Goal: Task Accomplishment & Management: Manage account settings

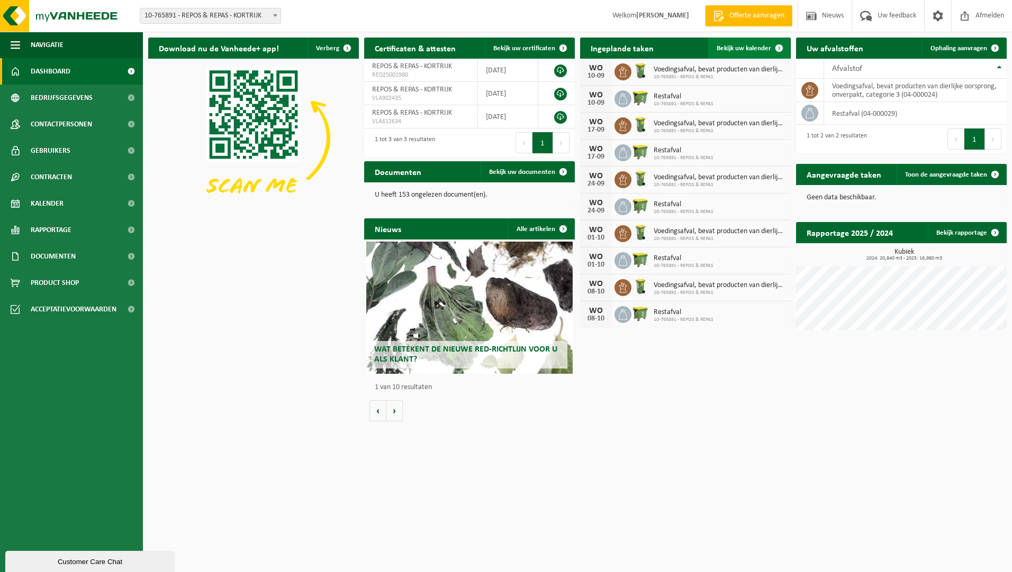
click at [758, 48] on span "Bekijk uw kalender" at bounding box center [743, 48] width 54 height 7
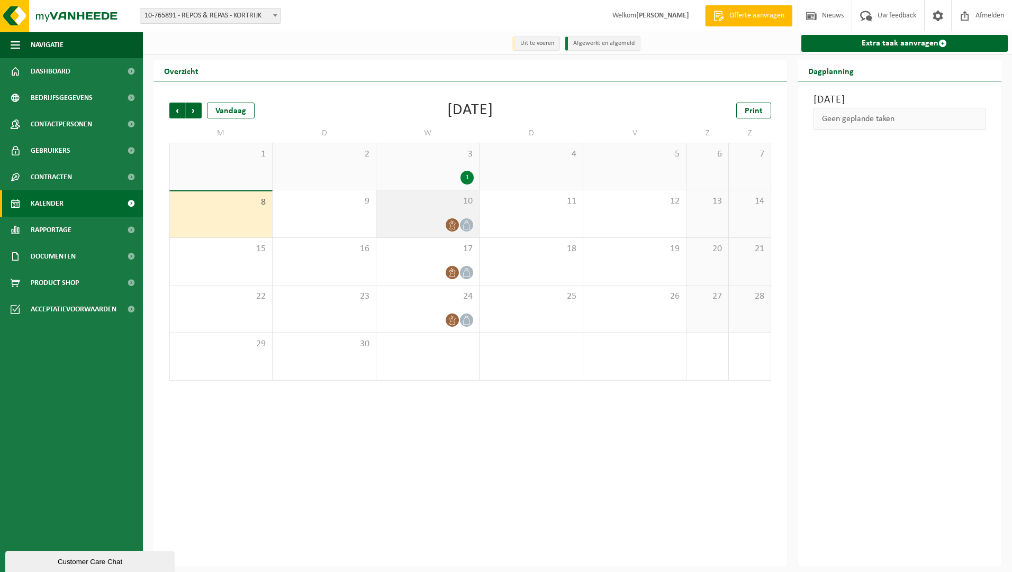
click at [465, 226] on icon at bounding box center [466, 225] width 9 height 9
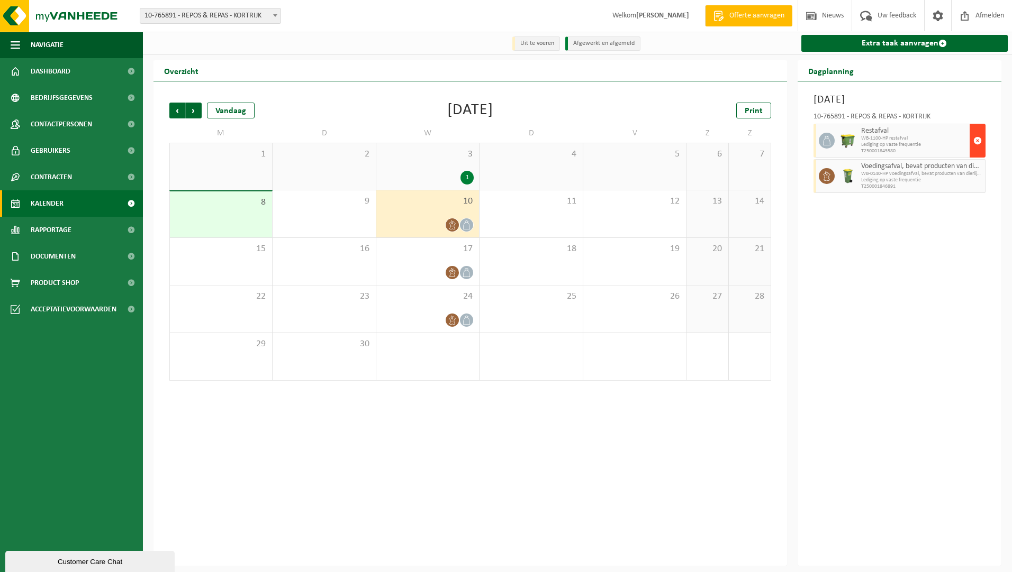
click at [978, 142] on span "button" at bounding box center [977, 140] width 8 height 21
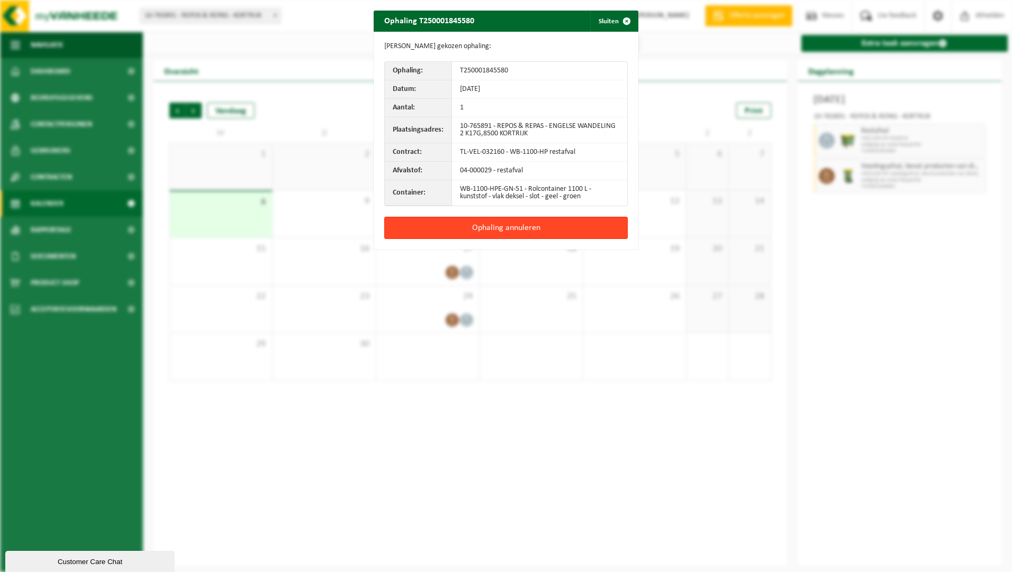
click at [533, 226] on button "Ophaling annuleren" at bounding box center [505, 228] width 243 height 22
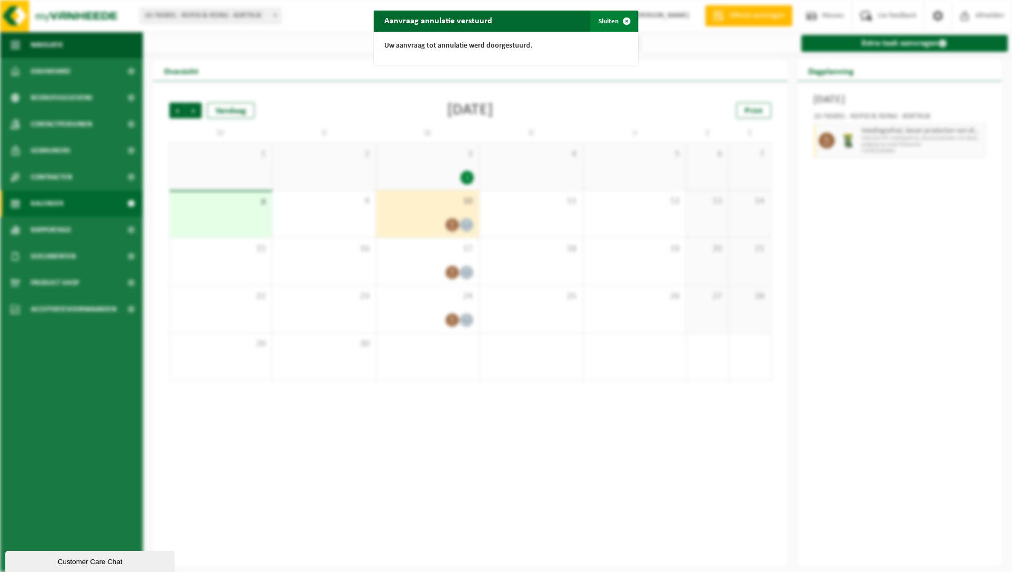
click at [623, 19] on span "button" at bounding box center [626, 21] width 21 height 21
